Goal: Information Seeking & Learning: Learn about a topic

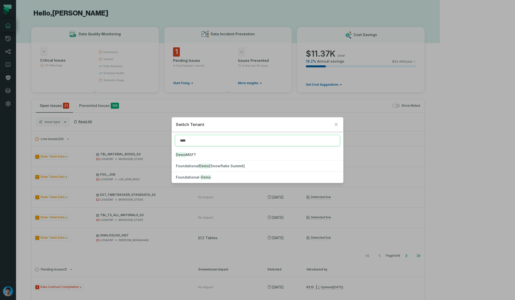
type input "****"
click button "Foundational- Demo" at bounding box center [257, 177] width 171 height 11
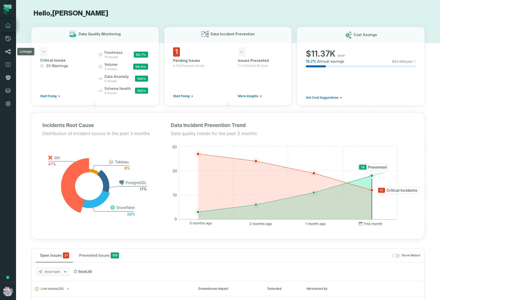
click at [10, 52] on icon at bounding box center [8, 52] width 6 height 6
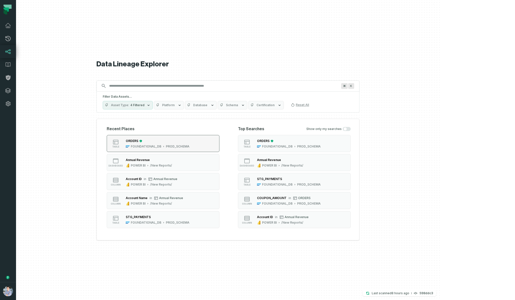
click at [189, 147] on div "PROD_SCHEMA" at bounding box center [178, 147] width 24 height 4
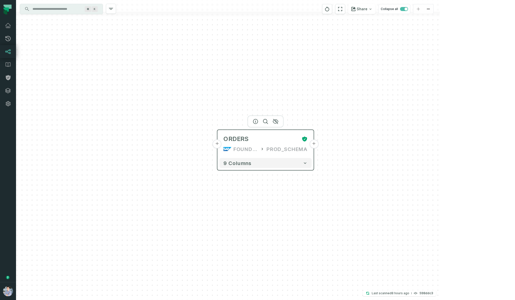
click at [215, 144] on button "+" at bounding box center [217, 144] width 9 height 9
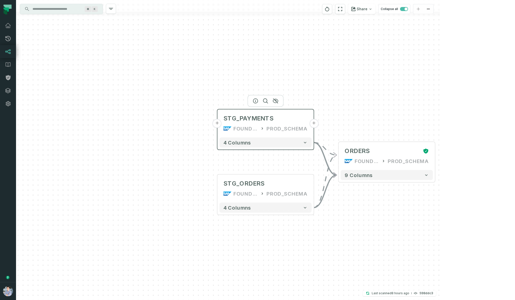
click at [220, 122] on button "+" at bounding box center [217, 123] width 9 height 9
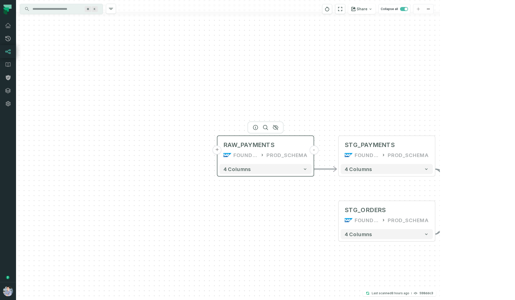
click at [218, 151] on button "+" at bounding box center [217, 150] width 9 height 9
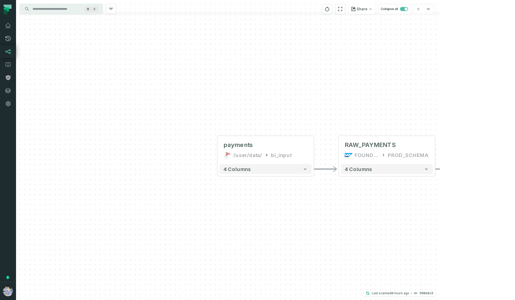
click at [387, 176] on div "+ payments /user/data/ bi_input - 4 columns - RAW_PAYMENTS FOUNDATIONAL_DB PROD…" at bounding box center [228, 150] width 424 height 300
click at [388, 172] on button "4 columns" at bounding box center [387, 169] width 92 height 10
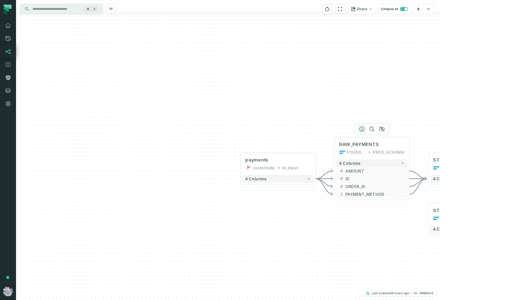
click at [363, 129] on icon "button" at bounding box center [362, 129] width 6 height 6
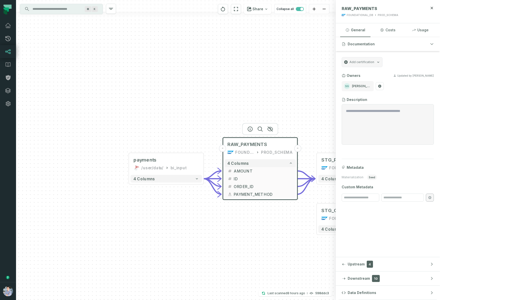
drag, startPoint x: 353, startPoint y: 103, endPoint x: 239, endPoint y: 101, distance: 113.8
click at [239, 102] on div "+ payments /user/data/ bi_input - 4 columns - RAW_PAYMENTS FOUNDATIONAL_DB PROD…" at bounding box center [176, 150] width 320 height 300
click at [341, 143] on icon "button" at bounding box center [342, 144] width 6 height 6
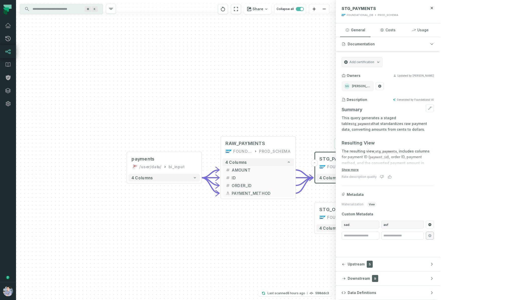
click at [434, 133] on div "Summary This query generates a staged table stg_payments that standardizes raw …" at bounding box center [388, 250] width 92 height 293
click at [359, 171] on button "Show more" at bounding box center [350, 170] width 17 height 4
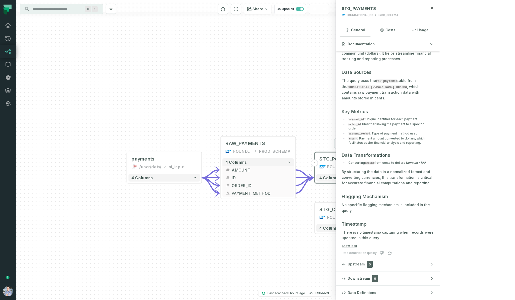
scroll to position [214, 0]
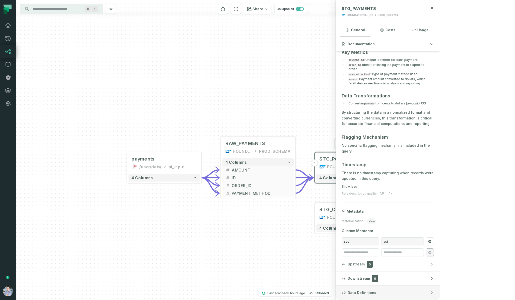
click at [431, 295] on button "Data Definitions" at bounding box center [388, 293] width 104 height 14
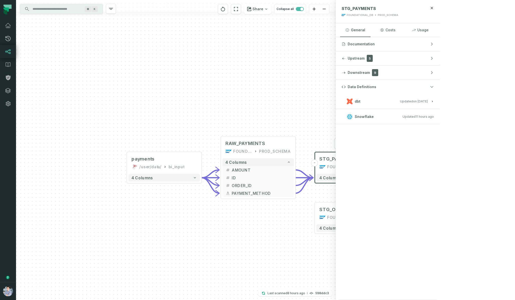
click at [434, 101] on button "dbt Updated [DATE] 1:15:21 PM" at bounding box center [388, 101] width 92 height 7
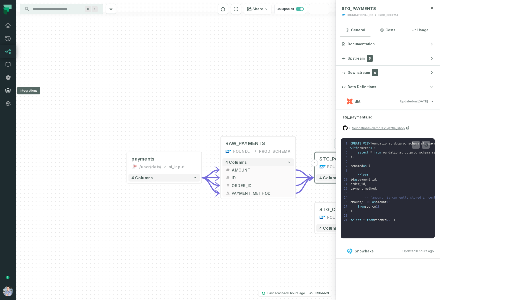
click at [7, 90] on icon at bounding box center [8, 91] width 6 height 6
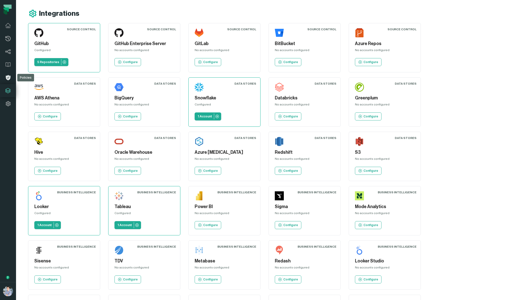
click at [5, 76] on link "Policies" at bounding box center [8, 77] width 16 height 13
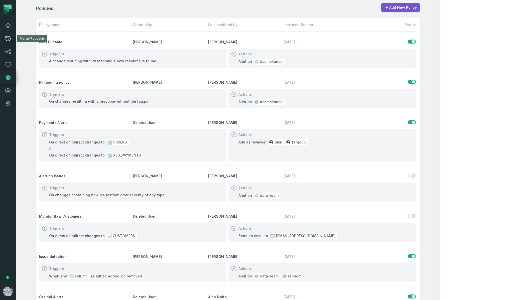
click at [6, 37] on icon at bounding box center [8, 38] width 5 height 5
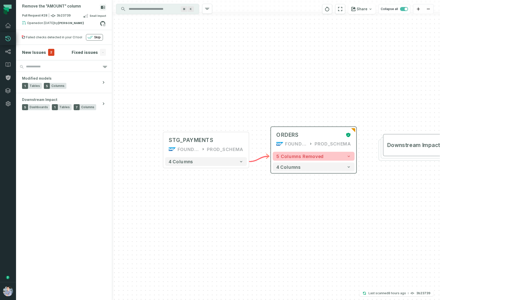
click at [311, 158] on span "5 columns removed" at bounding box center [300, 156] width 48 height 5
click at [326, 154] on button "5 columns removed" at bounding box center [314, 156] width 82 height 9
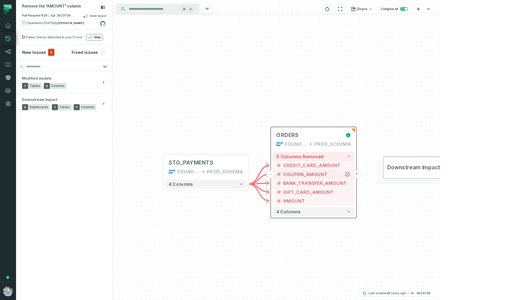
click at [357, 174] on button "+" at bounding box center [357, 174] width 8 height 8
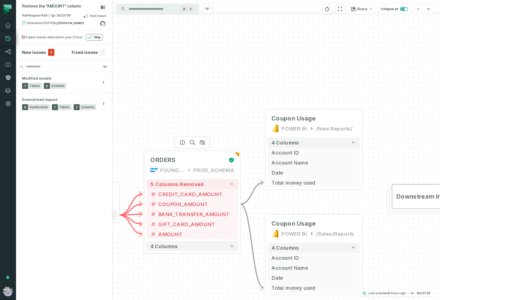
drag, startPoint x: 234, startPoint y: 136, endPoint x: 240, endPoint y: 92, distance: 44.0
click at [240, 92] on div "+ Coupon Usage POWER BI /New Reports/ 4 columns + Account ID + Account Name + D…" at bounding box center [276, 150] width 328 height 300
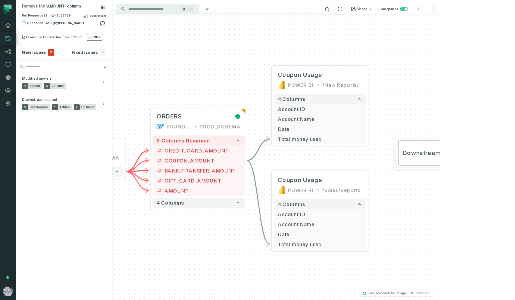
click at [50, 49] on span "2" at bounding box center [51, 52] width 6 height 7
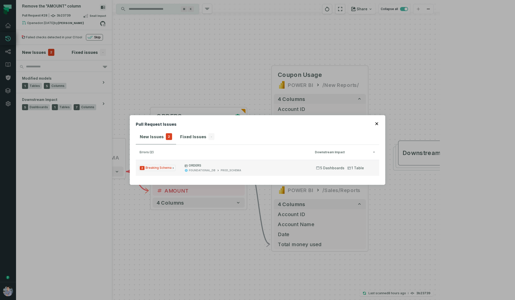
click at [204, 169] on div "FOUNDATIONAL_DB" at bounding box center [202, 171] width 27 height 4
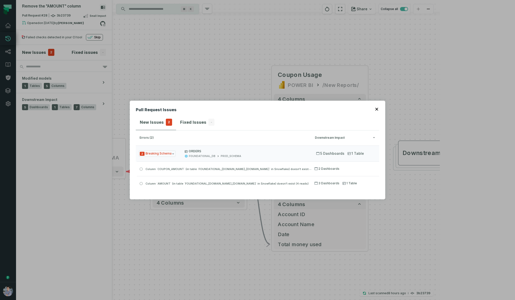
click at [105, 31] on div "Pull Request Issues New Issues 2 Fixed Issues - errors (2) Downstream Impact 2 …" at bounding box center [257, 150] width 515 height 300
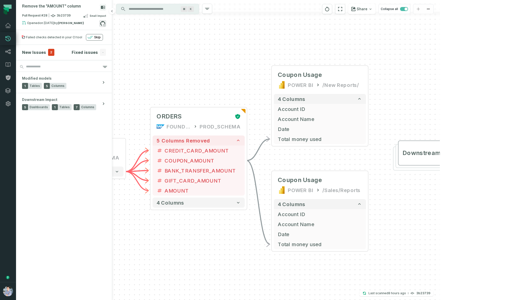
click at [103, 24] on icon at bounding box center [102, 23] width 7 height 7
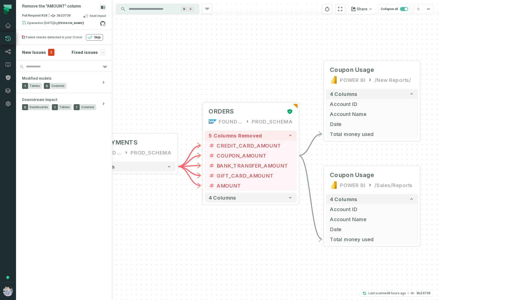
drag, startPoint x: 246, startPoint y: 81, endPoint x: 321, endPoint y: 65, distance: 76.5
click at [321, 65] on div "+ Coupon Usage POWER BI /New Reports/ 4 columns + Account ID + Account Name + D…" at bounding box center [276, 150] width 328 height 300
